Goal: Information Seeking & Learning: Learn about a topic

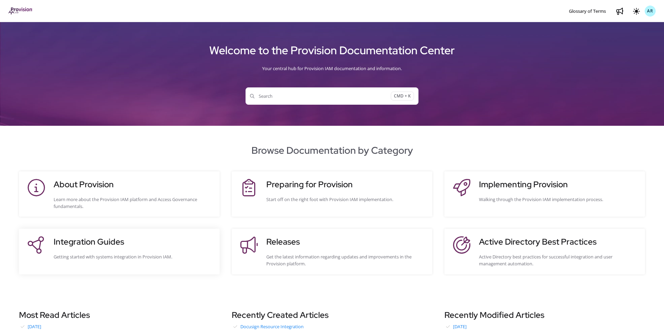
click at [80, 233] on site-action-card-element "Integration Guides Getting started with systems integration in Provision IAM." at bounding box center [119, 251] width 201 height 45
click at [78, 235] on site-action-card-element "Integration Guides Getting started with systems integration in Provision IAM." at bounding box center [119, 251] width 201 height 45
click at [79, 240] on h3 "Integration Guides" at bounding box center [133, 242] width 159 height 12
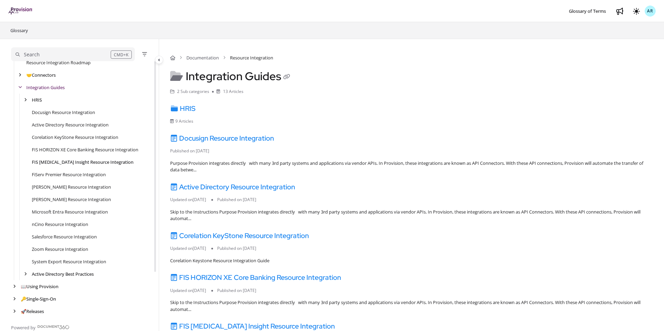
scroll to position [55, 0]
click at [56, 211] on link "Microsoft Entra Resource Integration" at bounding box center [70, 211] width 76 height 7
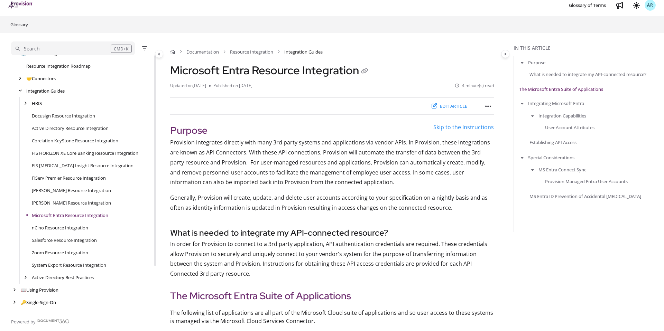
scroll to position [55, 0]
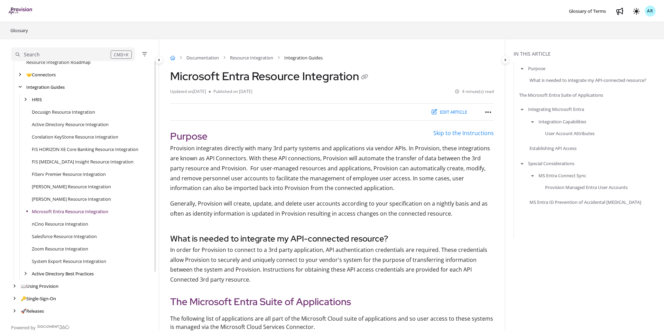
click at [173, 57] on icon "Home" at bounding box center [172, 58] width 5 height 4
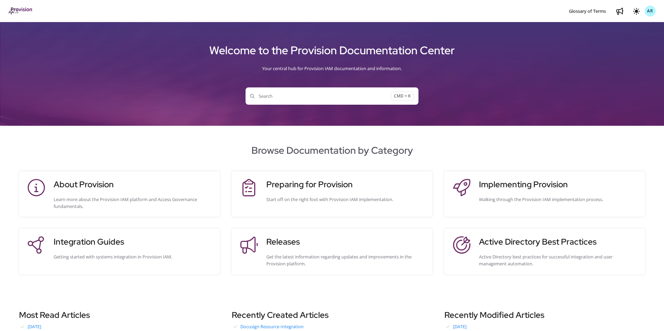
click at [276, 93] on span "Search" at bounding box center [320, 96] width 141 height 7
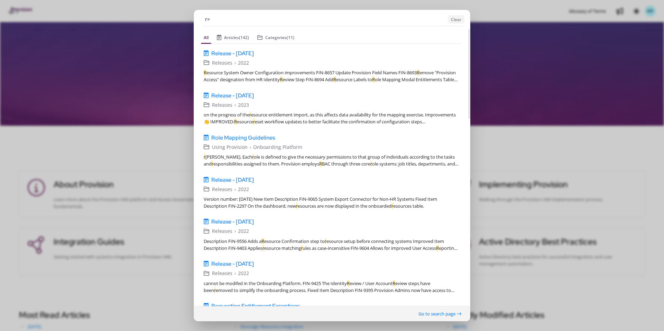
type input "r"
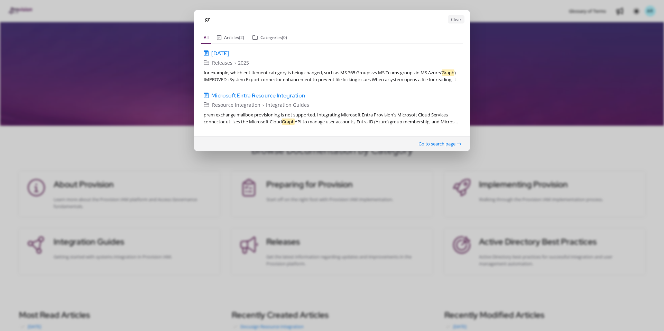
type input "g"
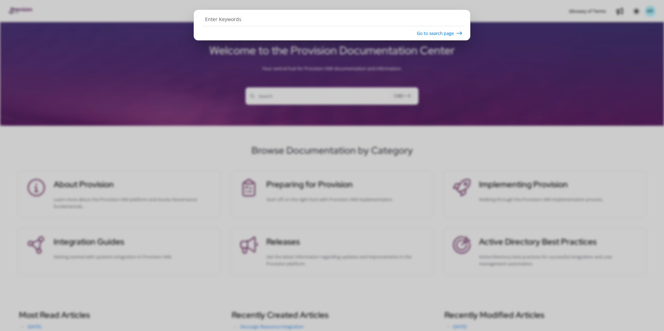
click at [126, 168] on ngb-modal-window "Go to search page" at bounding box center [332, 165] width 664 height 331
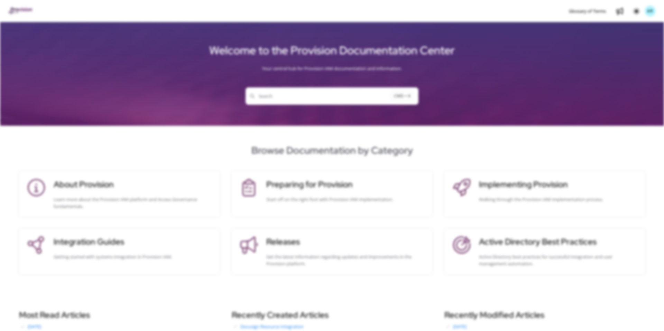
click at [127, 158] on div "Browse Documentation by Category About Provision Learn more about the Provision…" at bounding box center [332, 208] width 664 height 131
click at [93, 242] on h3 "Integration Guides" at bounding box center [133, 242] width 159 height 12
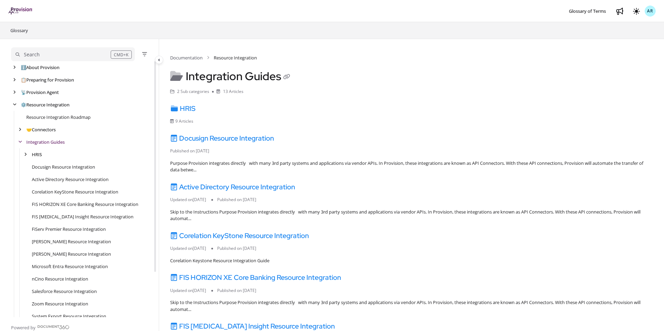
scroll to position [12, 0]
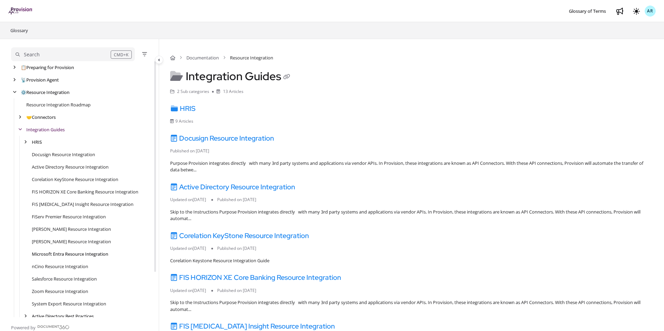
click at [56, 253] on link "Microsoft Entra Resource Integration" at bounding box center [70, 254] width 76 height 7
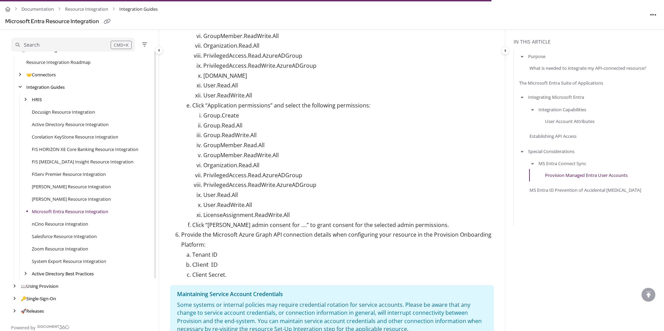
scroll to position [1380, 0]
